Goal: Navigation & Orientation: Go to known website

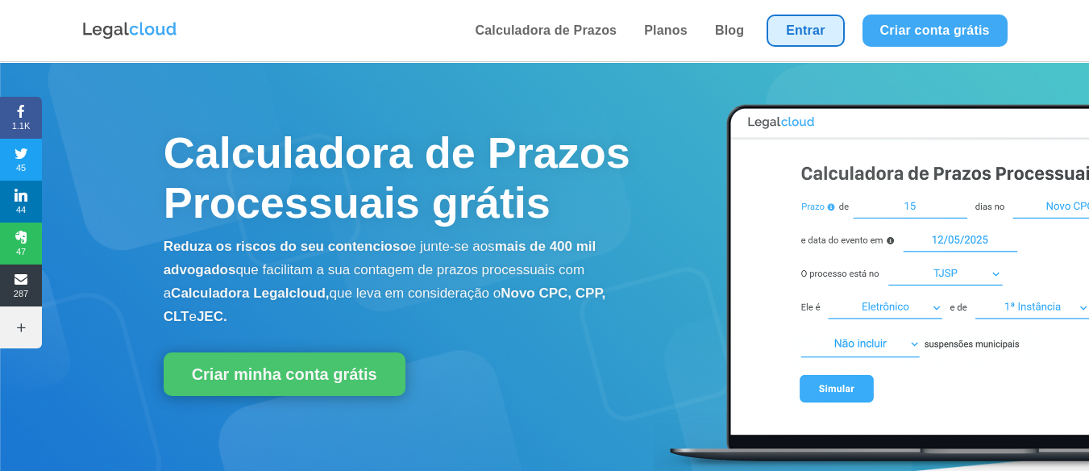
click at [814, 38] on link "Entrar" at bounding box center [805, 31] width 77 height 32
